Goal: Transaction & Acquisition: Purchase product/service

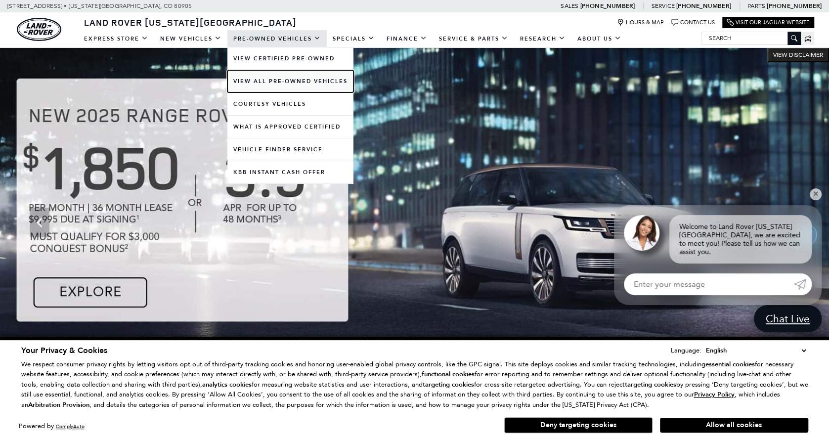
click at [298, 82] on link "View All Pre-Owned Vehicles" at bounding box center [290, 81] width 126 height 22
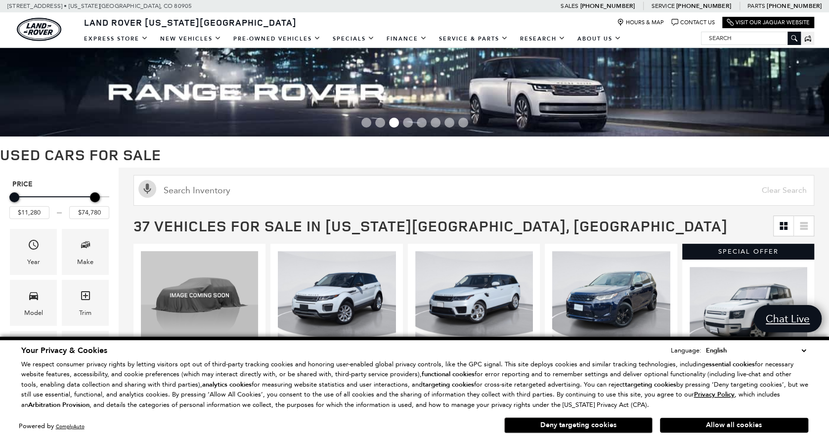
drag, startPoint x: 102, startPoint y: 199, endPoint x: 72, endPoint y: 197, distance: 30.2
click at [90, 197] on div "Maximum Price" at bounding box center [95, 197] width 10 height 10
drag, startPoint x: 72, startPoint y: 197, endPoint x: 49, endPoint y: 194, distance: 22.4
click at [56, 194] on div "Price" at bounding box center [59, 197] width 100 height 17
click at [90, 194] on div "Maximum Price" at bounding box center [95, 197] width 10 height 10
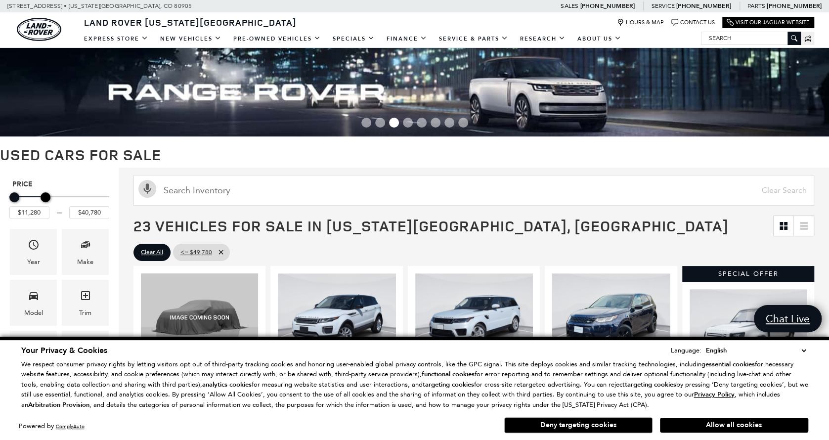
drag, startPoint x: 49, startPoint y: 194, endPoint x: 44, endPoint y: 194, distance: 5.9
click at [44, 194] on div "Price" at bounding box center [59, 197] width 100 height 17
click at [44, 194] on div "Maximum Price" at bounding box center [46, 197] width 10 height 10
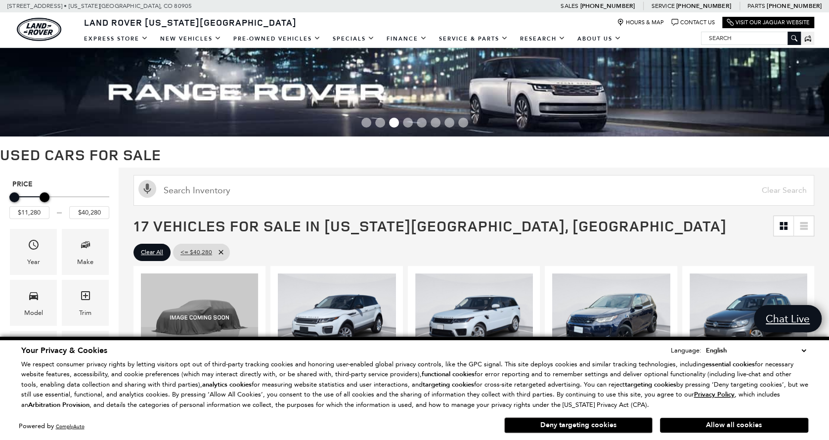
click at [44, 194] on div "Maximum Price" at bounding box center [45, 197] width 10 height 10
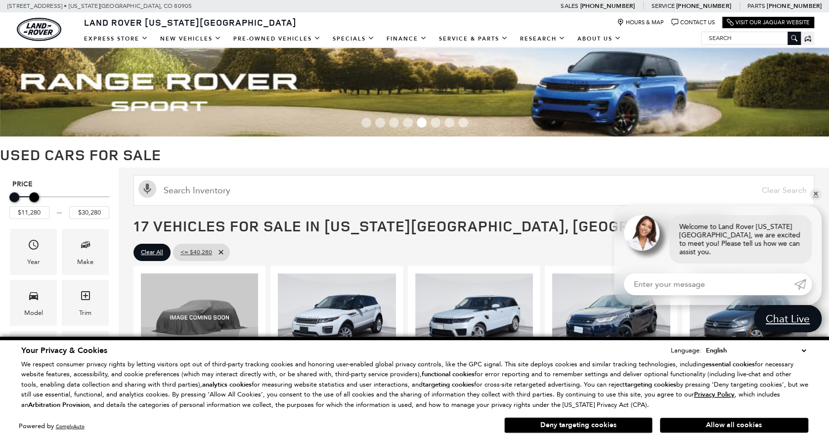
click at [37, 194] on div "Maximum Price" at bounding box center [34, 197] width 10 height 10
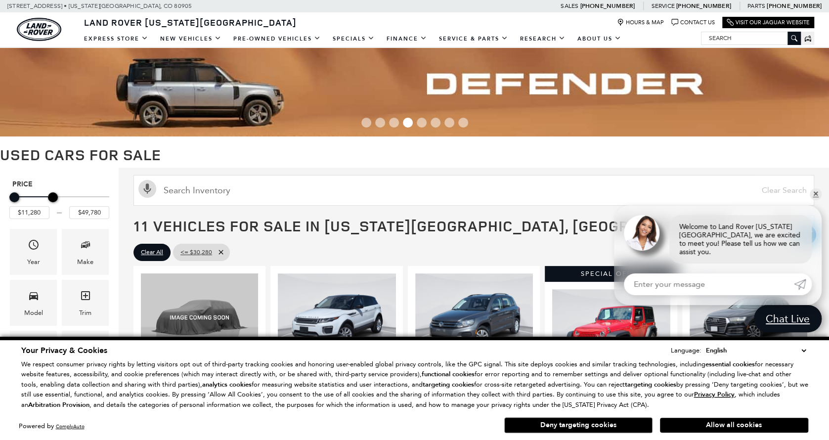
type input "$50,780"
drag, startPoint x: 35, startPoint y: 197, endPoint x: 56, endPoint y: 197, distance: 21.3
click at [56, 197] on div "Maximum Price" at bounding box center [56, 197] width 10 height 10
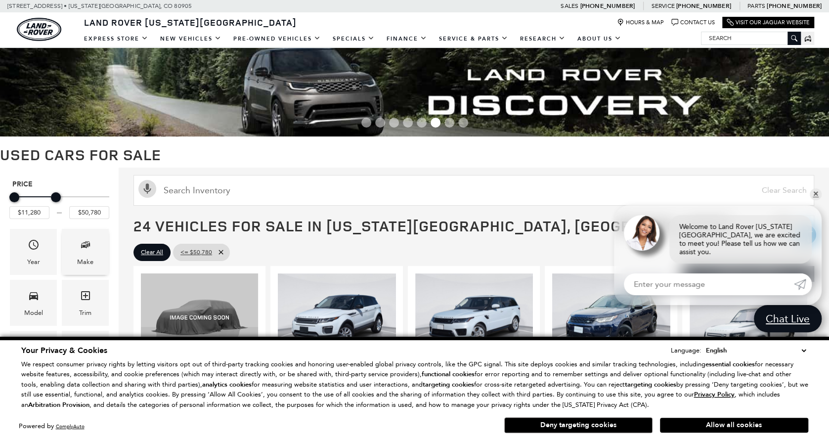
click at [79, 253] on div "Make" at bounding box center [85, 252] width 47 height 46
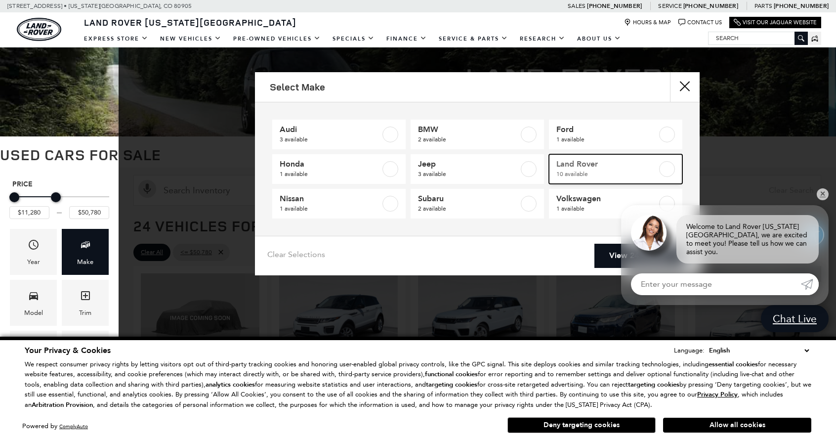
click at [628, 167] on span "Land Rover" at bounding box center [607, 164] width 101 height 10
type input "$17,684"
checkbox input "true"
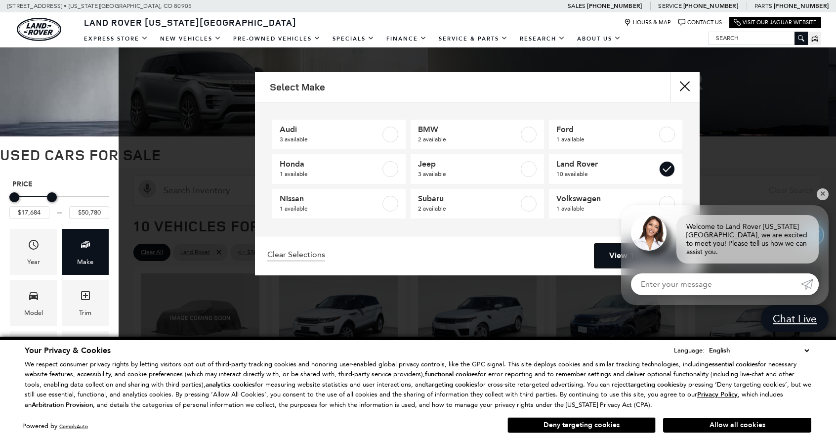
click at [608, 258] on link "View 10 Matches" at bounding box center [641, 256] width 93 height 24
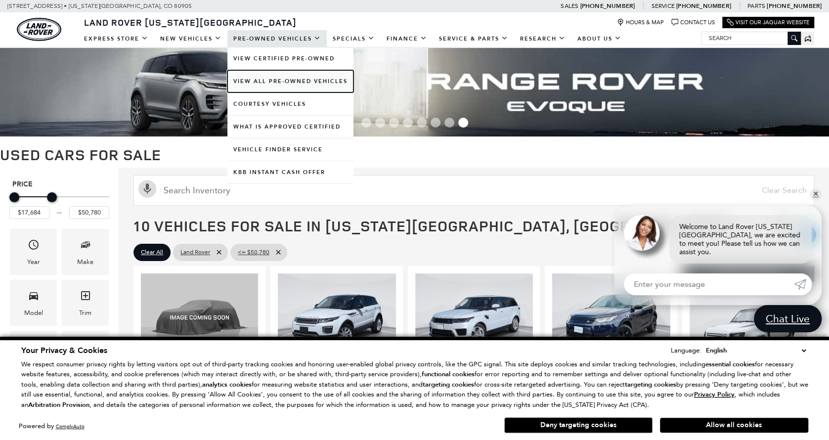
click at [254, 82] on link "View All Pre-Owned Vehicles" at bounding box center [290, 81] width 126 height 22
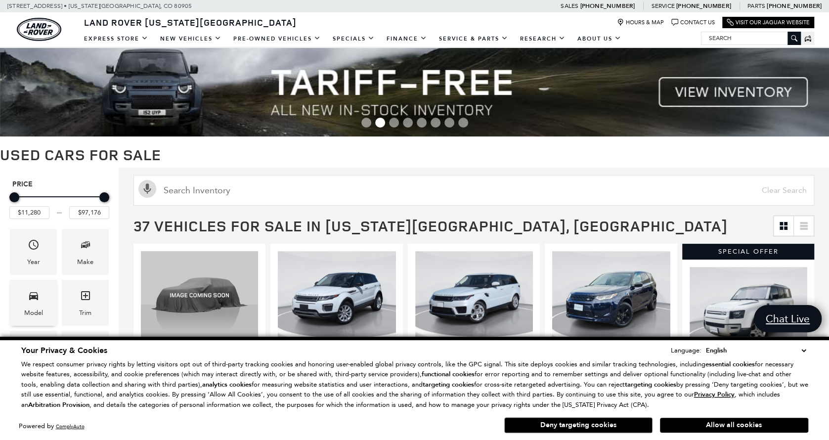
click at [32, 310] on div "Model" at bounding box center [33, 312] width 19 height 11
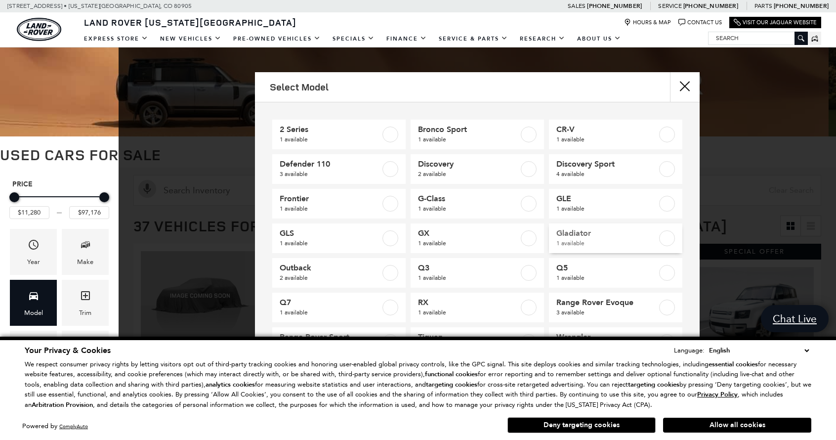
scroll to position [49, 0]
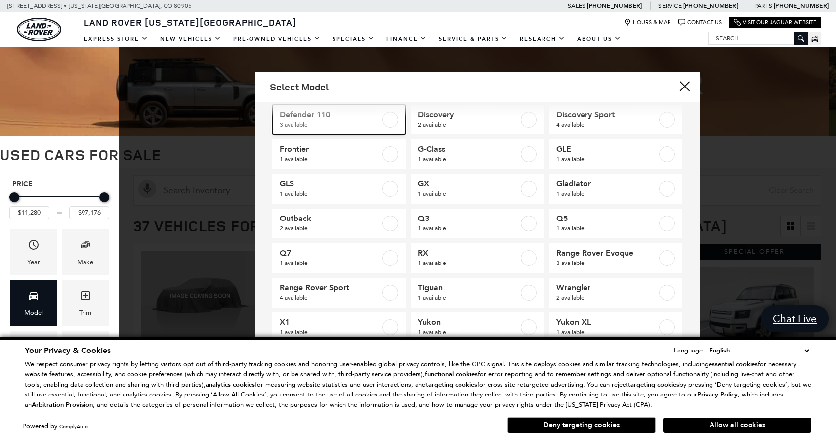
click at [299, 118] on span "Defender 110" at bounding box center [330, 115] width 101 height 10
type input "$41,684"
type input "$66,689"
checkbox input "true"
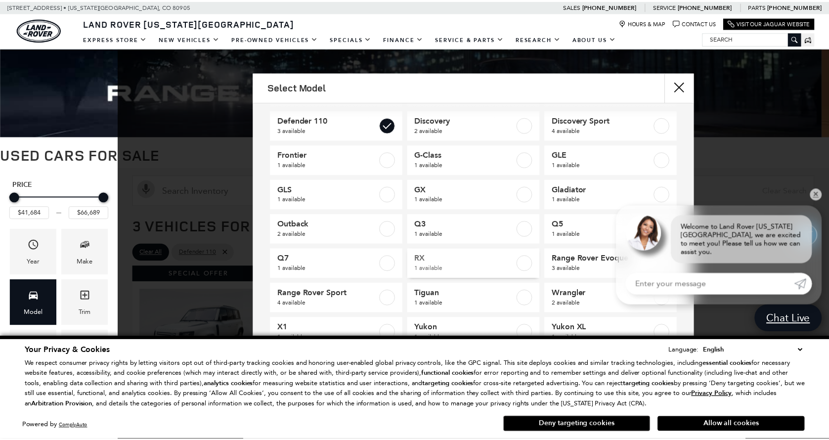
scroll to position [62, 0]
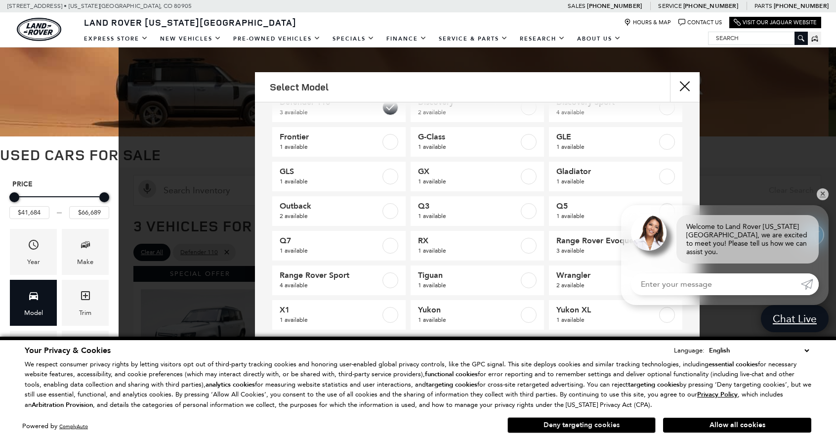
click at [606, 427] on button "Deny targeting cookies" at bounding box center [582, 425] width 148 height 16
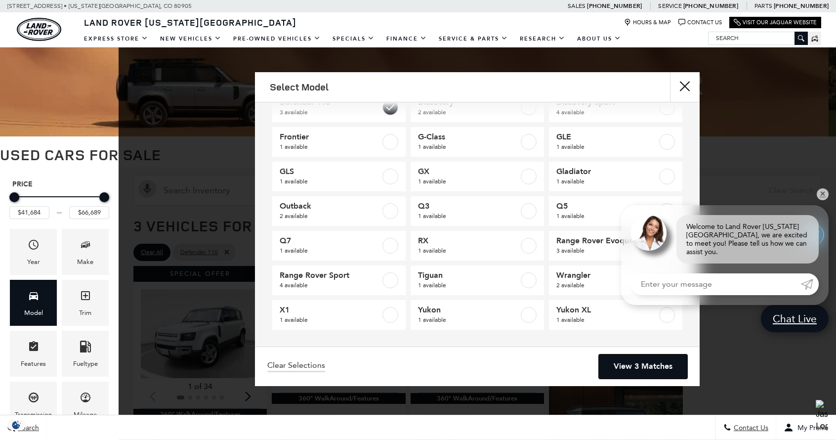
click at [642, 365] on link "View 3 Matches" at bounding box center [643, 366] width 88 height 24
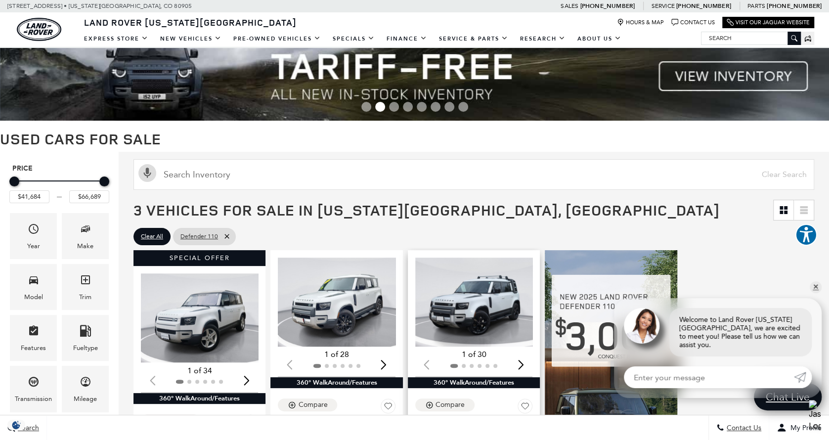
scroll to position [0, 0]
